Goal: Task Accomplishment & Management: Manage account settings

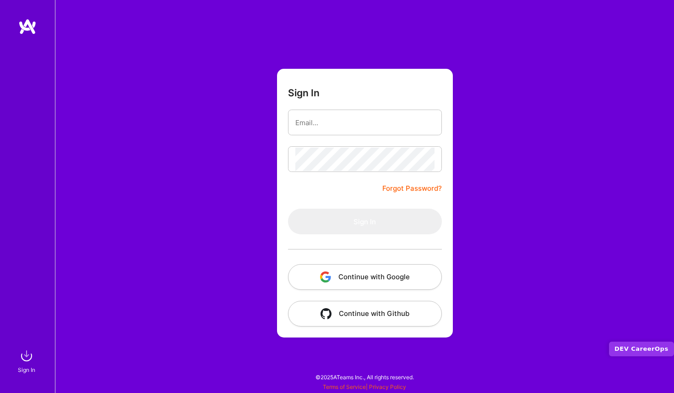
click at [340, 312] on button "Continue with Github" at bounding box center [365, 314] width 154 height 26
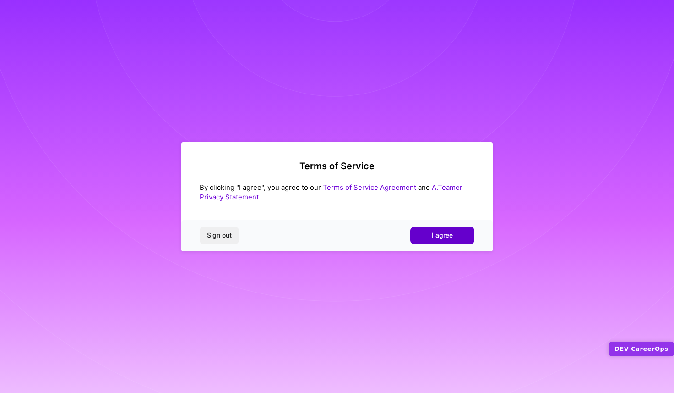
click at [432, 240] on span "I agree" at bounding box center [442, 234] width 21 height 9
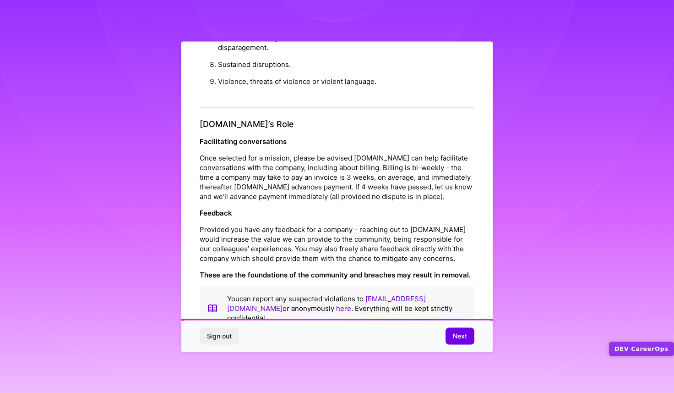
scroll to position [950, 0]
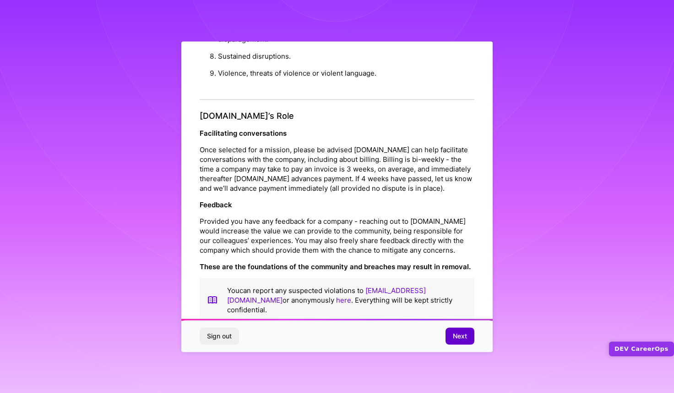
click at [454, 333] on span "Next" at bounding box center [460, 335] width 14 height 9
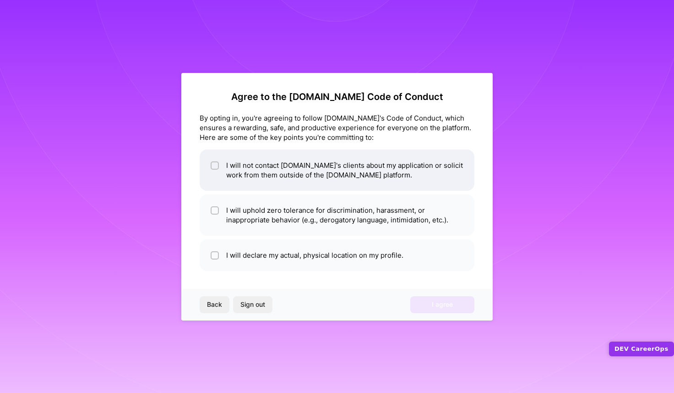
click at [214, 170] on span at bounding box center [215, 169] width 8 height 19
checkbox input "true"
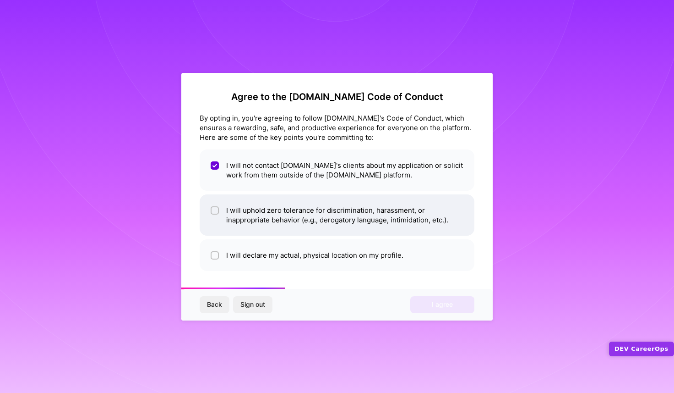
click at [211, 211] on div at bounding box center [215, 210] width 8 height 8
checkbox input "true"
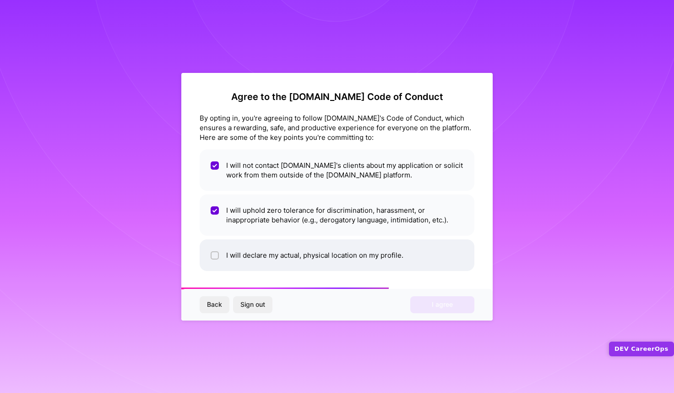
click at [215, 244] on li "I will declare my actual, physical location on my profile." at bounding box center [337, 255] width 275 height 32
checkbox input "true"
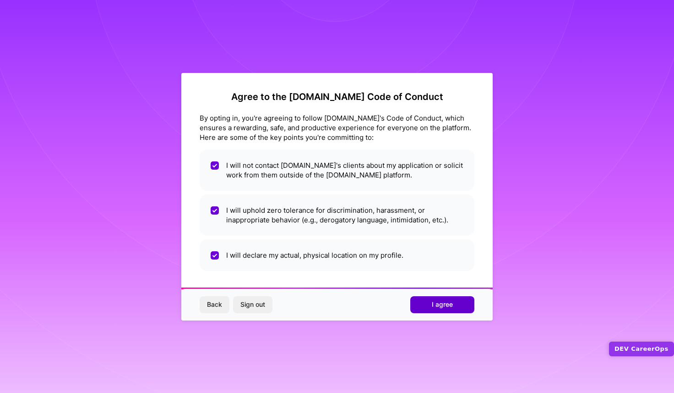
click at [421, 301] on button "I agree" at bounding box center [442, 304] width 64 height 16
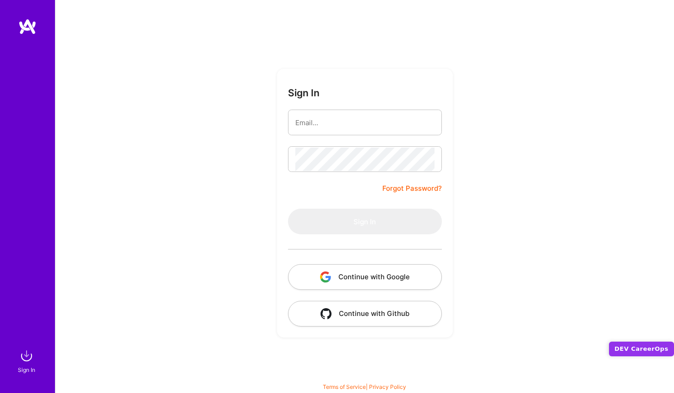
click at [346, 315] on button "Continue with Github" at bounding box center [365, 314] width 154 height 26
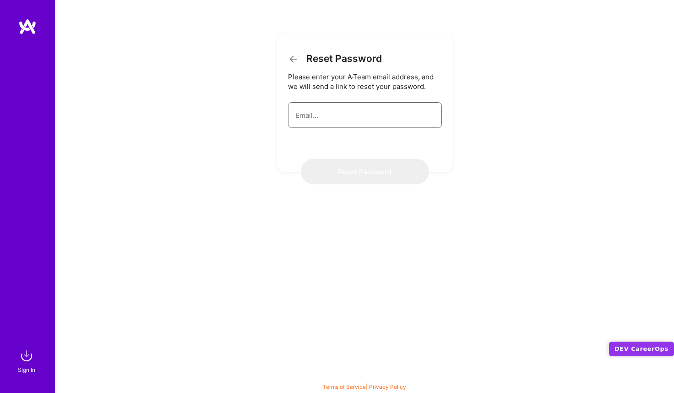
click at [338, 115] on input "email" at bounding box center [364, 115] width 139 height 23
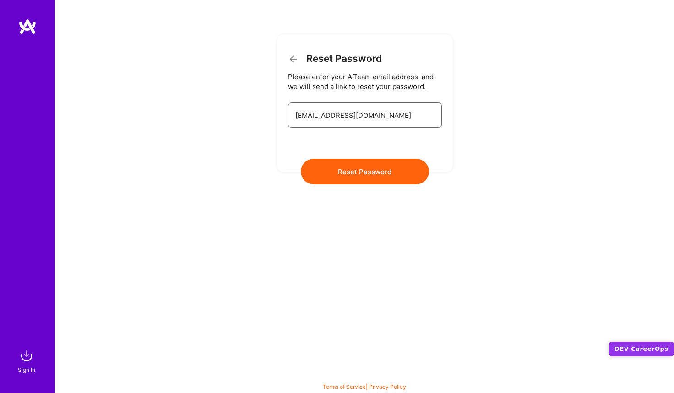
type input "[EMAIL_ADDRESS][DOMAIN_NAME]"
click at [346, 175] on button "Reset Password" at bounding box center [365, 172] width 128 height 26
click at [363, 125] on input "[EMAIL_ADDRESS][DOMAIN_NAME]" at bounding box center [364, 115] width 139 height 23
click at [348, 117] on input "[EMAIL_ADDRESS][DOMAIN_NAME]" at bounding box center [364, 115] width 139 height 23
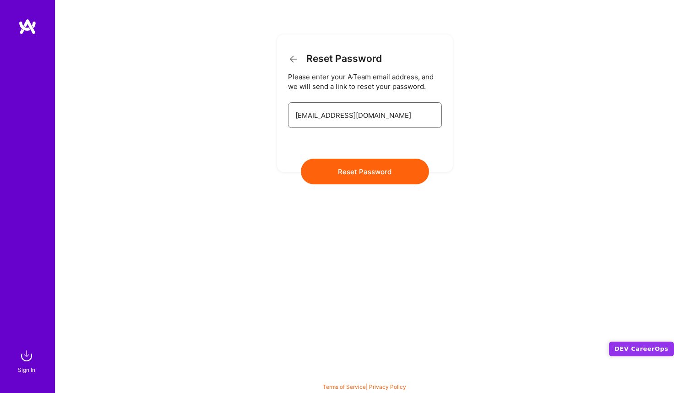
click at [348, 117] on input "[EMAIL_ADDRESS][DOMAIN_NAME]" at bounding box center [364, 115] width 139 height 23
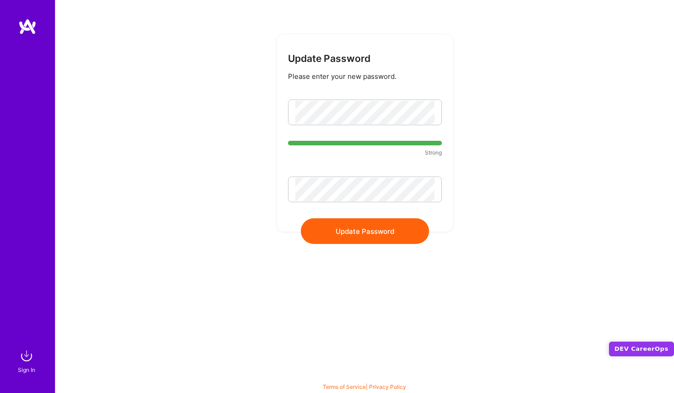
click at [348, 227] on button "Update Password" at bounding box center [365, 231] width 128 height 26
